Goal: Transaction & Acquisition: Purchase product/service

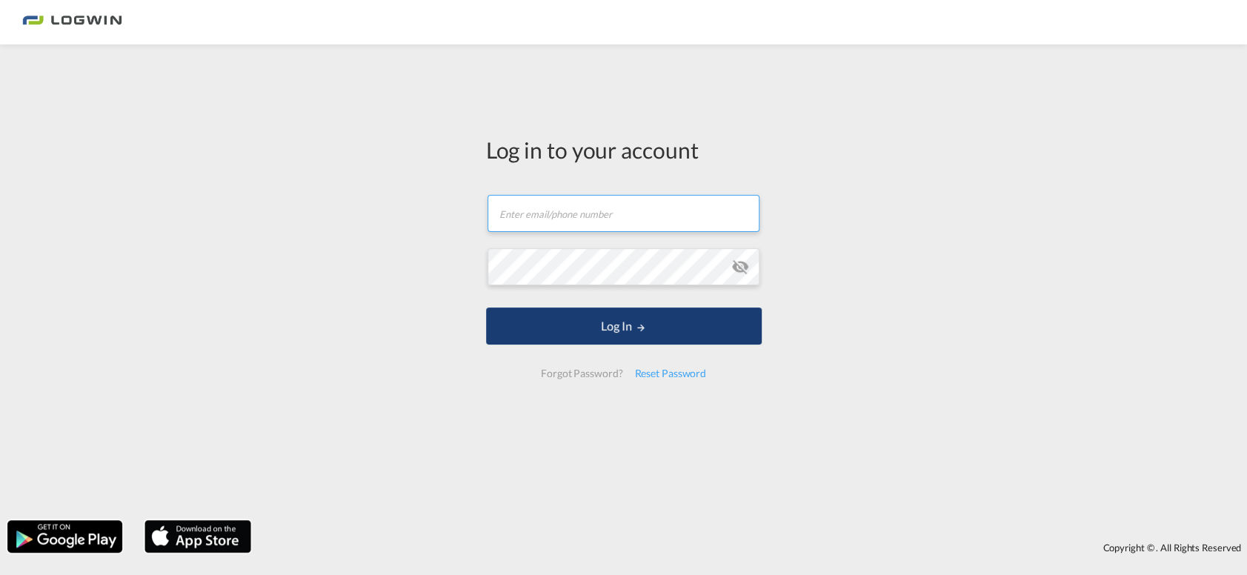
type input "[PERSON_NAME][EMAIL_ADDRESS][DOMAIN_NAME]"
click at [600, 324] on button "Log In" at bounding box center [624, 326] width 276 height 37
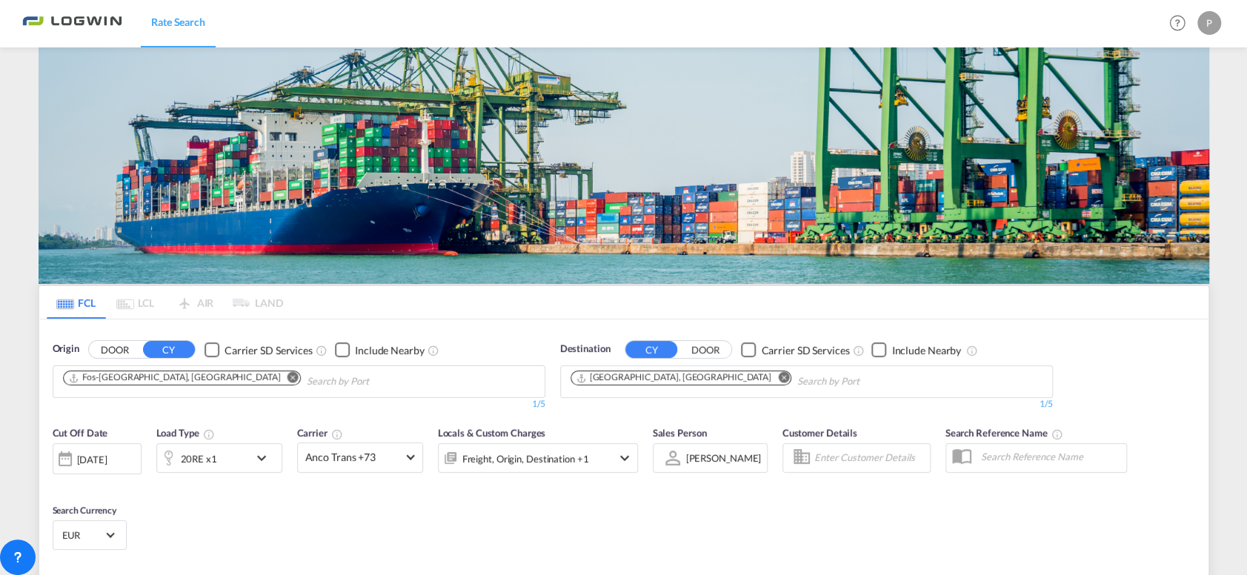
click at [288, 372] on md-icon "Remove" at bounding box center [293, 377] width 11 height 11
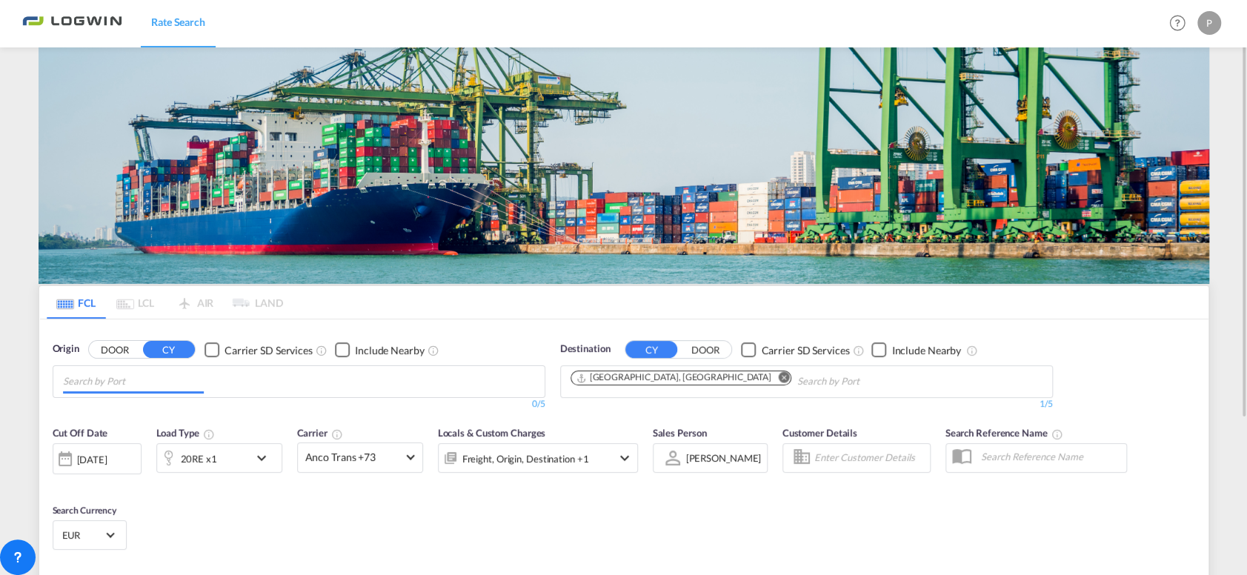
click at [170, 156] on img at bounding box center [624, 165] width 1171 height 236
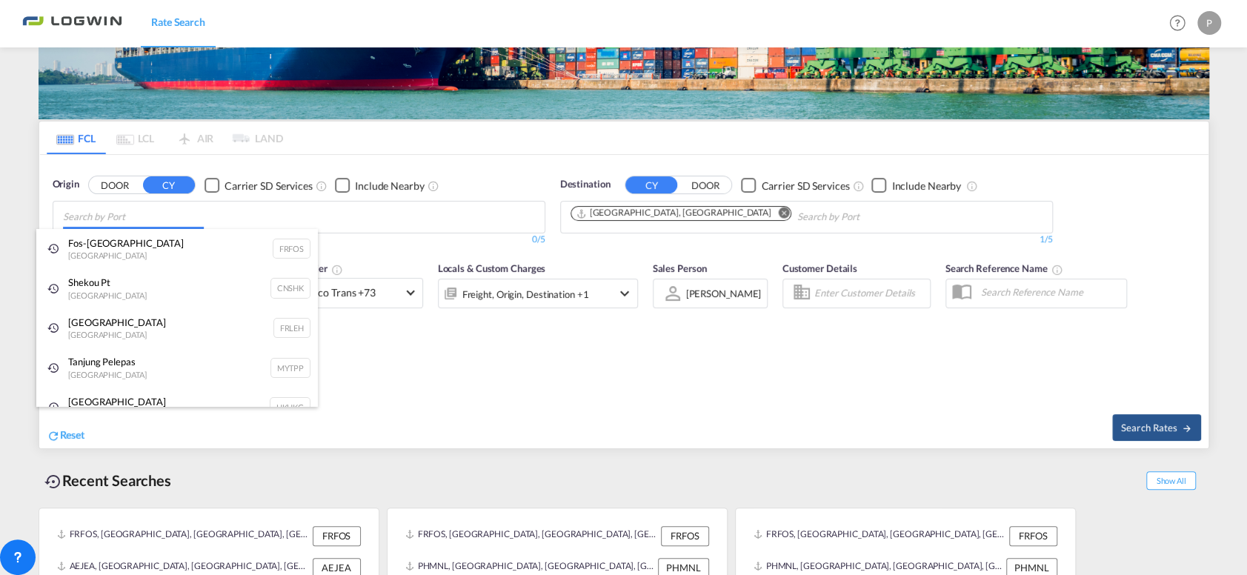
click at [84, 225] on body "Rate Search Rate Search Help Resources Product Release P My Profile Logout FCL …" at bounding box center [623, 287] width 1247 height 575
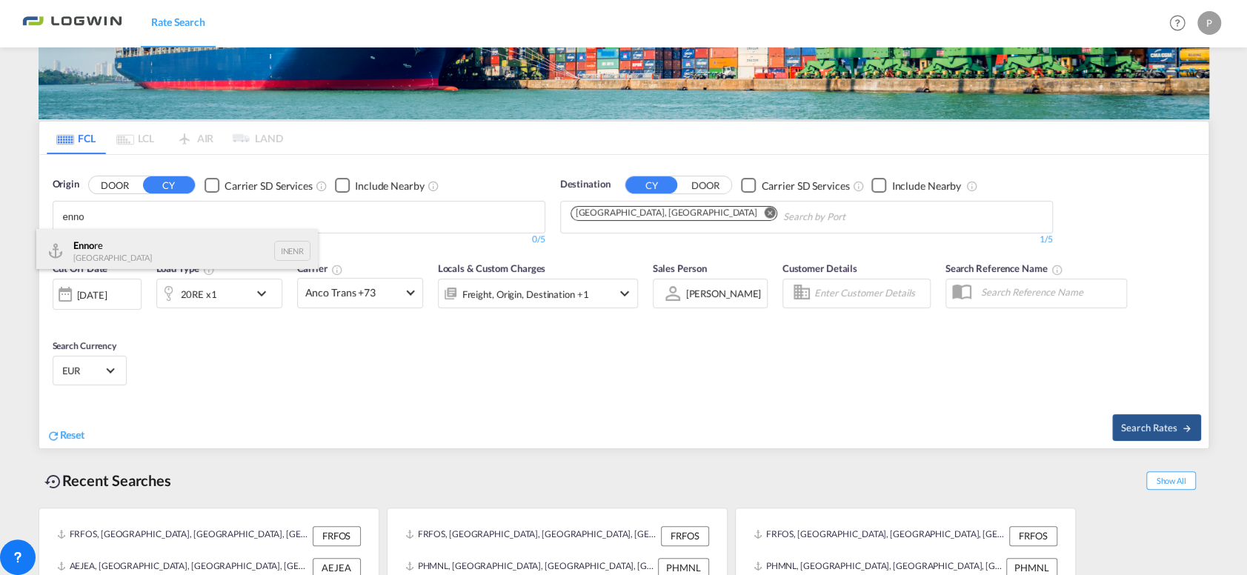
type input "enno"
click at [103, 256] on div "Enno re India INENR" at bounding box center [177, 251] width 282 height 44
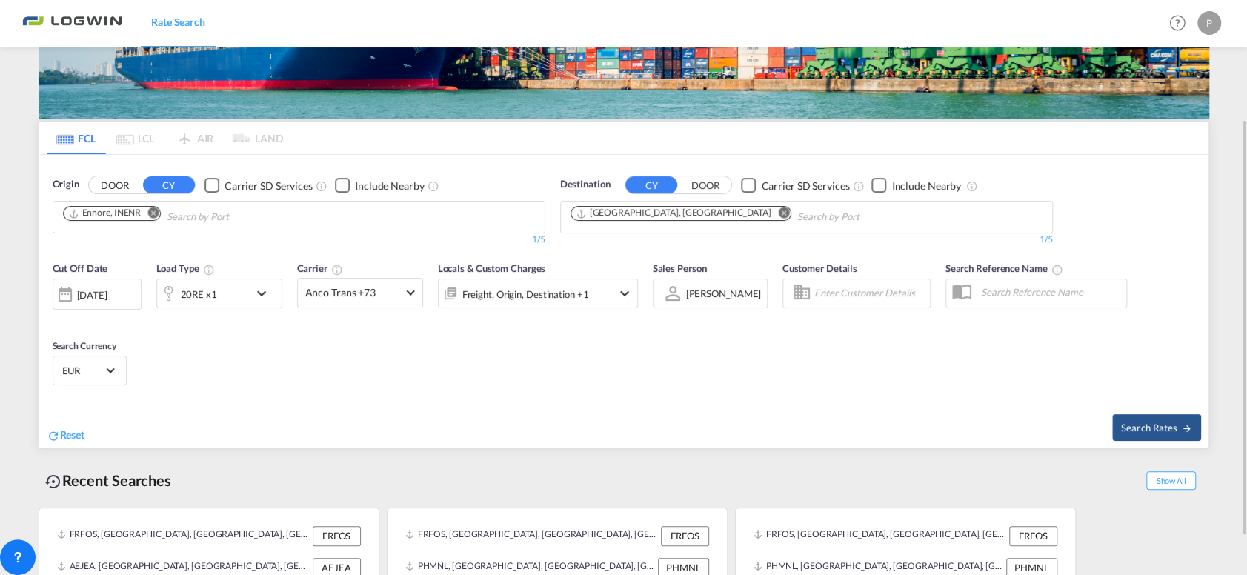
click at [778, 208] on md-icon "Remove" at bounding box center [783, 213] width 11 height 11
click at [683, 213] on input "Chips input." at bounding box center [641, 217] width 141 height 24
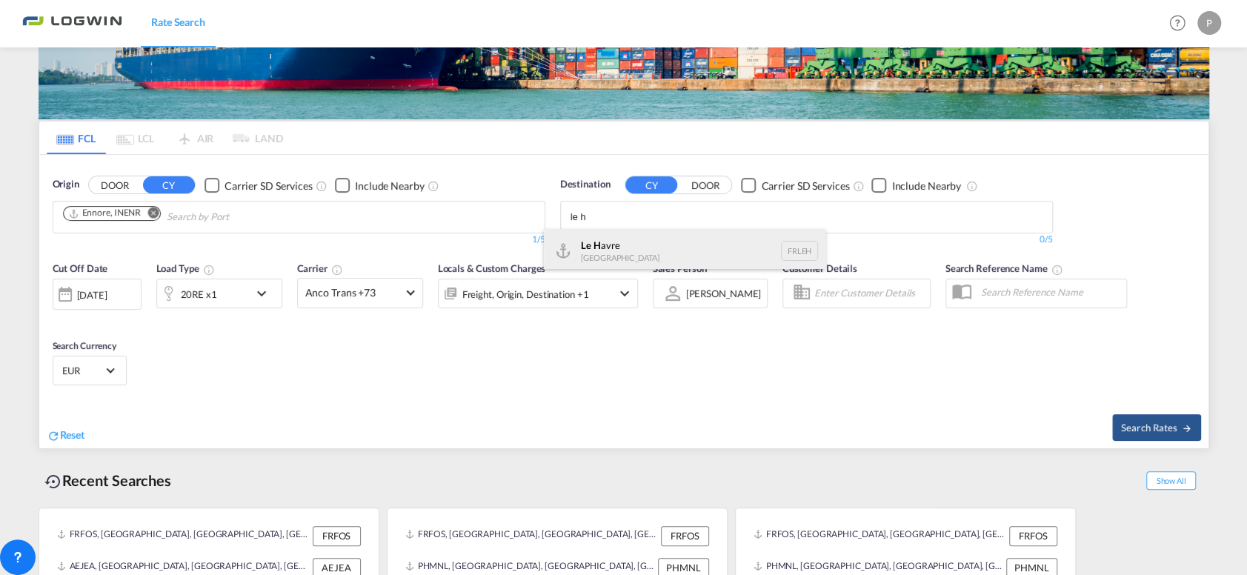
type input "le h"
click at [683, 238] on div "Le H avre France FRLEH" at bounding box center [685, 251] width 282 height 44
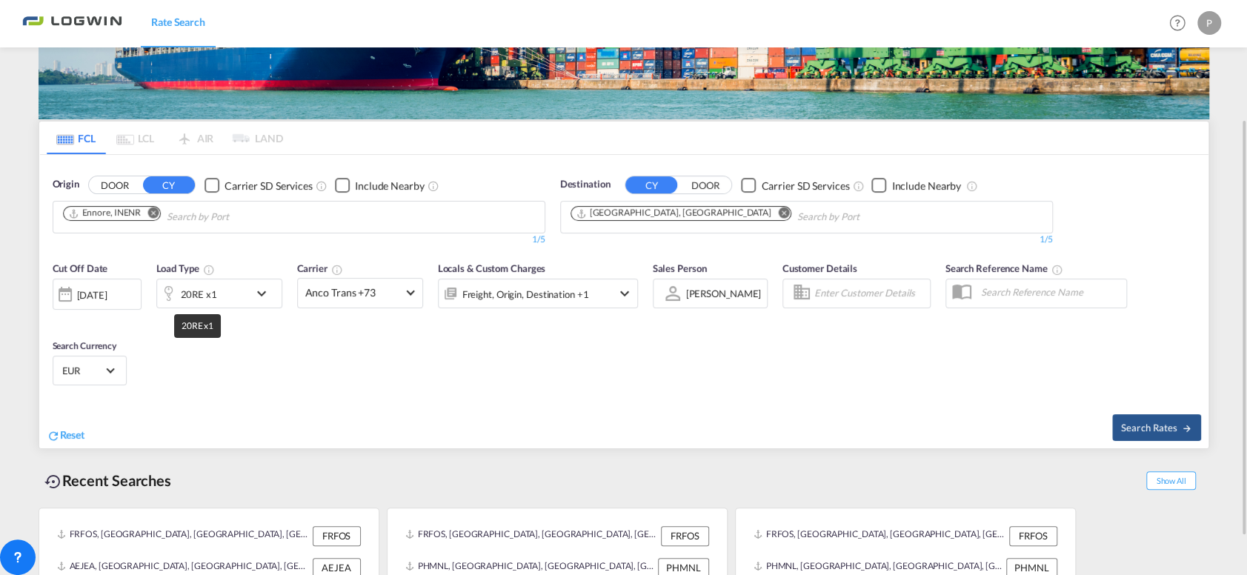
click at [213, 288] on div "20RE x1" at bounding box center [199, 294] width 36 height 21
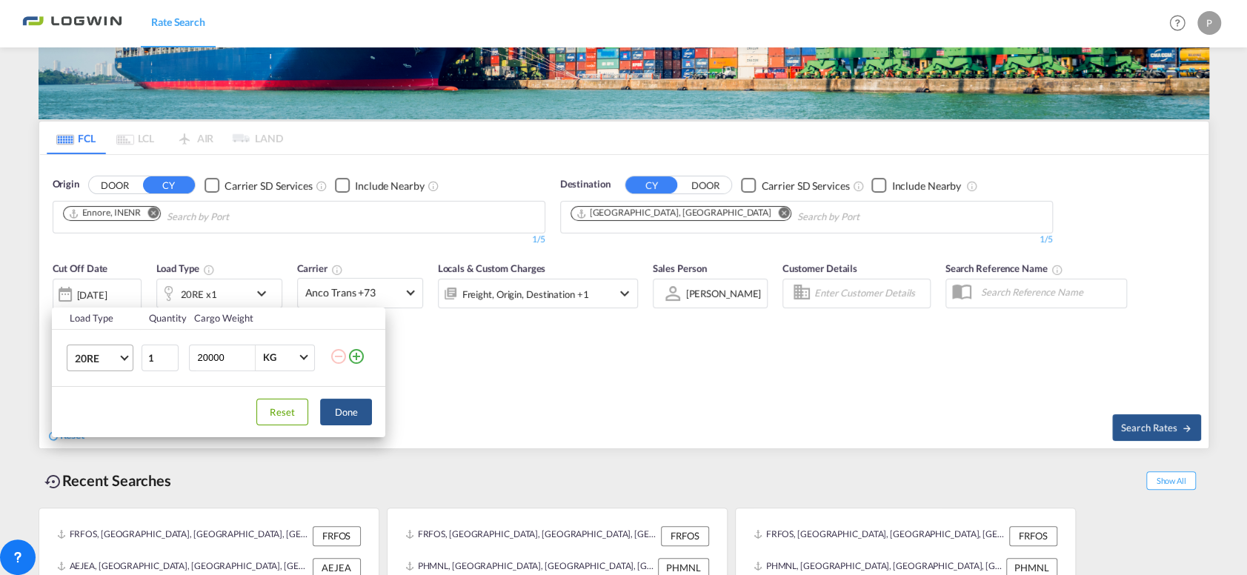
click at [90, 359] on span "20RE" at bounding box center [96, 358] width 43 height 15
click at [102, 280] on md-option "20GP" at bounding box center [113, 281] width 101 height 36
click at [348, 414] on button "Done" at bounding box center [346, 412] width 52 height 27
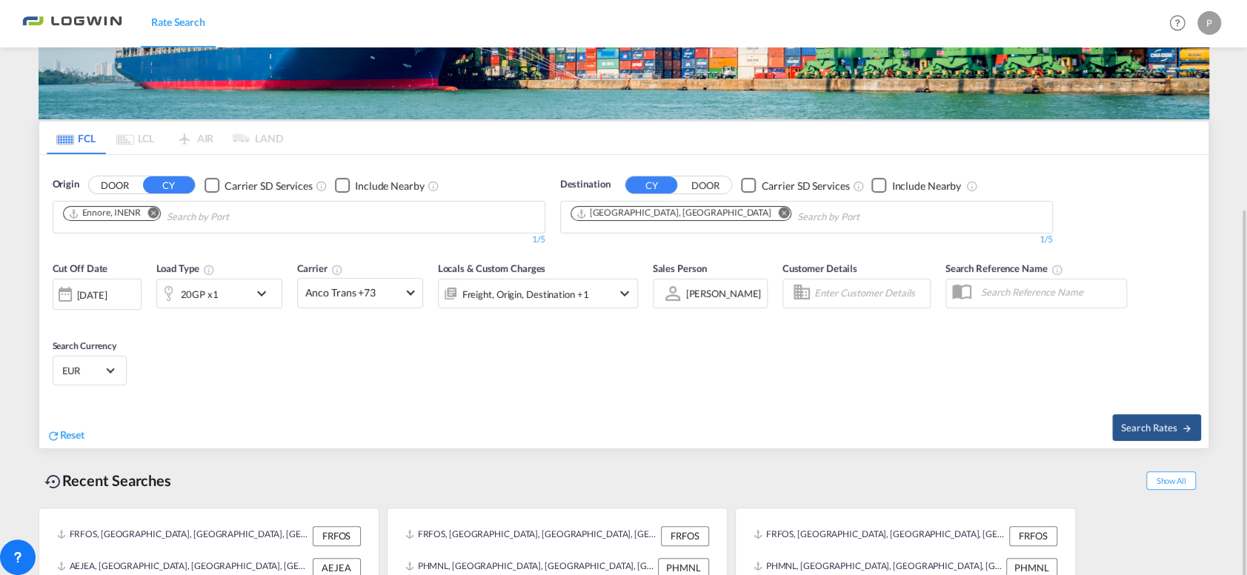
scroll to position [216, 0]
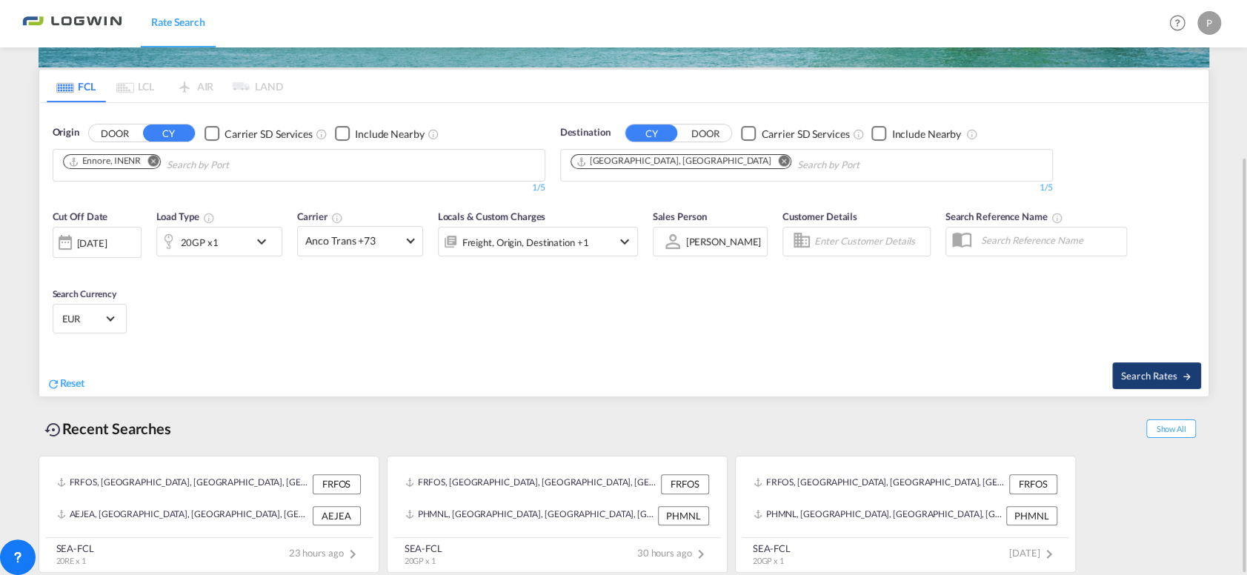
click at [1144, 370] on span "Search Rates" at bounding box center [1156, 376] width 71 height 12
type input "INENR to FRLEH / [DATE]"
